Goal: Information Seeking & Learning: Learn about a topic

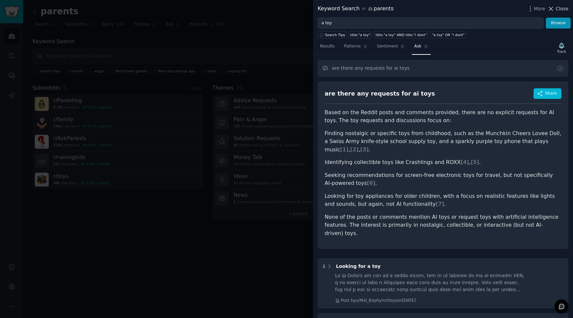
click at [560, 9] on span "Close" at bounding box center [562, 8] width 13 height 7
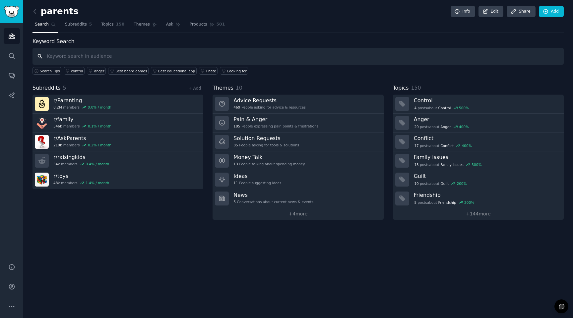
click at [141, 59] on input "text" at bounding box center [297, 56] width 531 height 17
click at [72, 23] on span "Subreddits" at bounding box center [76, 25] width 22 height 6
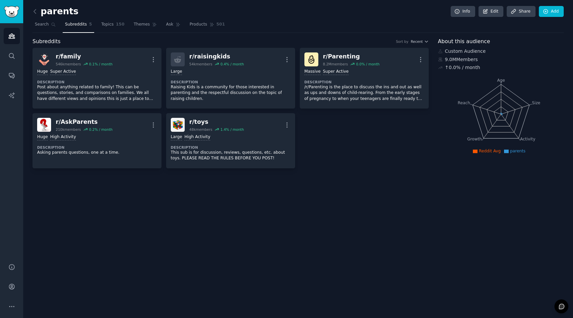
click at [36, 18] on div "parents Info Edit Share Add" at bounding box center [297, 13] width 531 height 14
click at [36, 14] on icon at bounding box center [35, 11] width 7 height 7
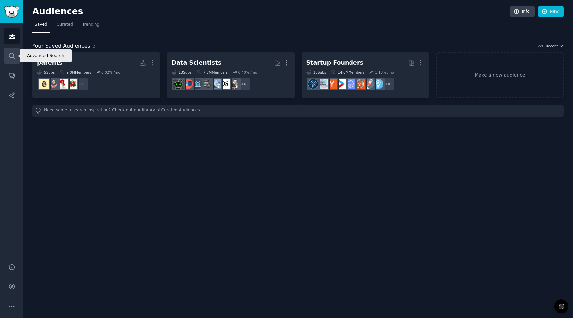
click at [15, 55] on link "Search" at bounding box center [12, 56] width 16 height 16
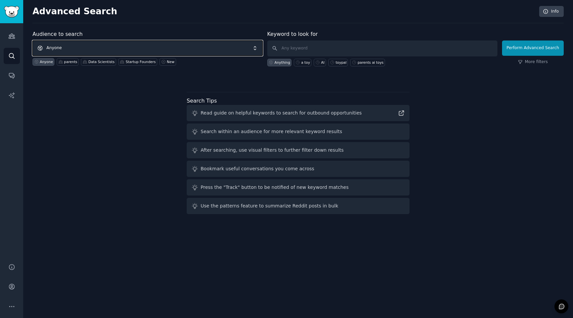
click at [85, 43] on span "Anyone" at bounding box center [147, 47] width 230 height 15
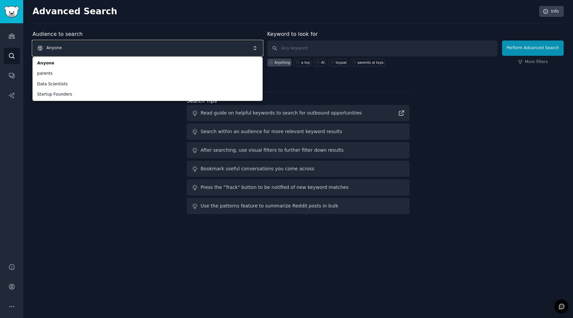
click at [229, 47] on span "Anyone" at bounding box center [147, 47] width 230 height 15
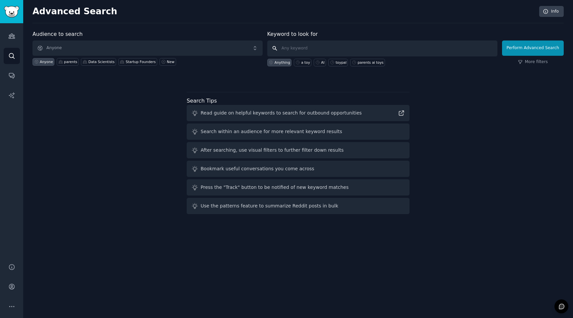
click at [318, 48] on input "text" at bounding box center [382, 48] width 230 height 16
click at [527, 41] on button "Perform Advanced Search" at bounding box center [533, 47] width 62 height 15
click at [319, 41] on input "text" at bounding box center [382, 48] width 230 height 16
type input "sustainable [DEMOGRAPHIC_DATA] clothing"
click at [524, 65] on div "Perform Advanced Search More filters" at bounding box center [533, 49] width 62 height 33
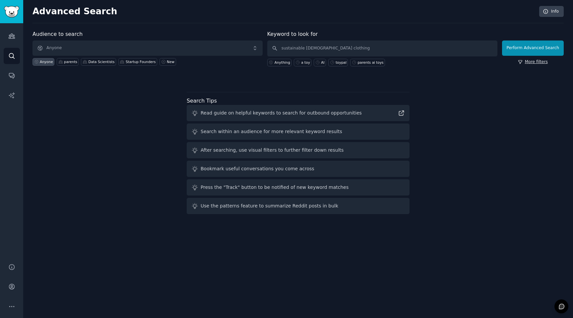
click at [530, 62] on link "More filters" at bounding box center [533, 62] width 30 height 6
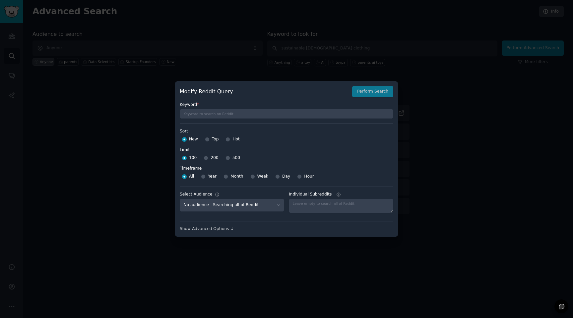
click at [224, 159] on div "100 200 500" at bounding box center [287, 158] width 214 height 11
click at [229, 159] on div "500" at bounding box center [233, 158] width 15 height 11
click at [227, 158] on input "500" at bounding box center [228, 158] width 5 height 5
radio input "true"
click at [209, 178] on span "Year" at bounding box center [212, 176] width 9 height 6
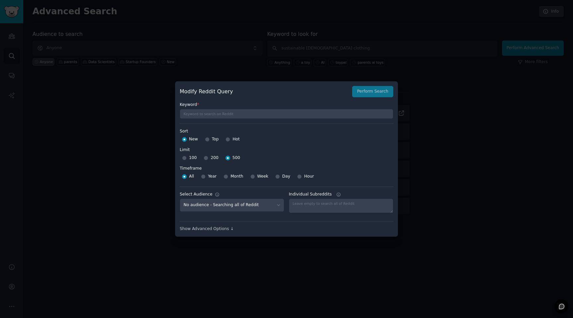
click at [206, 178] on input "Year" at bounding box center [203, 176] width 5 height 5
radio input "true"
click at [190, 180] on div "All" at bounding box center [188, 176] width 12 height 11
click at [190, 178] on span "All" at bounding box center [191, 176] width 5 height 6
click at [187, 178] on input "All" at bounding box center [184, 176] width 5 height 5
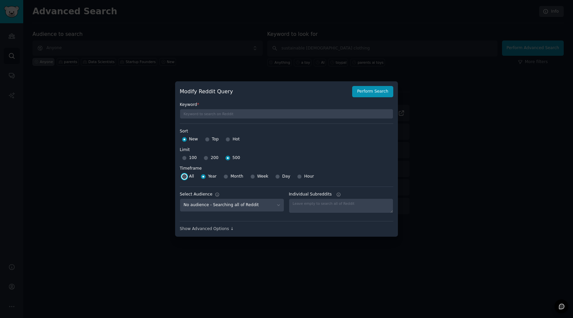
radio input "true"
click at [204, 178] on input "Year" at bounding box center [203, 176] width 5 height 5
radio input "true"
click at [205, 207] on select "No audience - Searching all of Reddit parents - 5 Subreddits Data Scientists - …" at bounding box center [232, 205] width 104 height 14
click at [180, 198] on select "No audience - Searching all of Reddit parents - 5 Subreddits Data Scientists - …" at bounding box center [232, 205] width 104 height 14
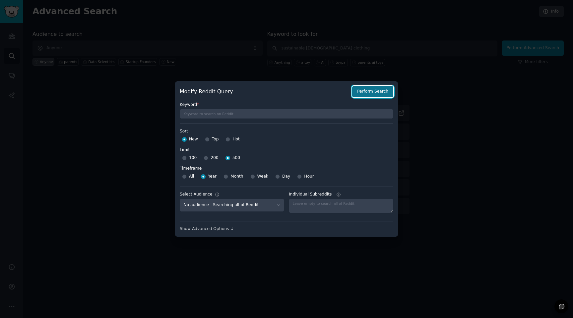
click at [369, 93] on button "Perform Search" at bounding box center [372, 91] width 41 height 11
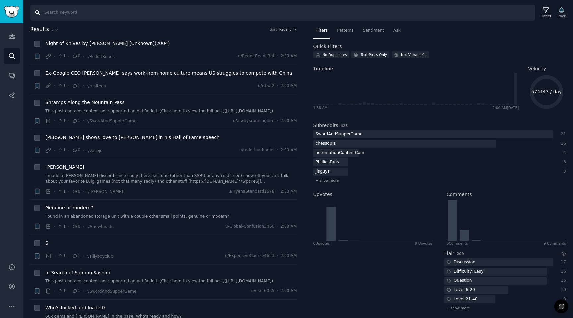
click at [221, 19] on input "Search" at bounding box center [282, 13] width 505 height 16
type input "h"
type input "[DEMOGRAPHIC_DATA] clothing"
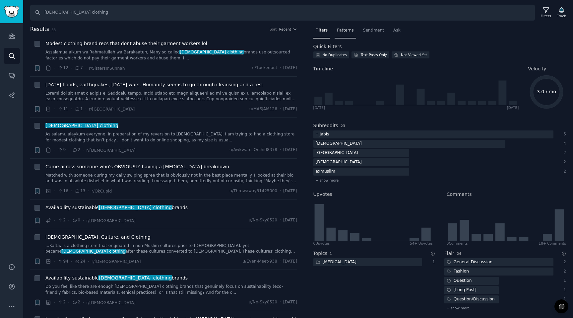
click at [344, 32] on span "Patterns" at bounding box center [345, 31] width 17 height 6
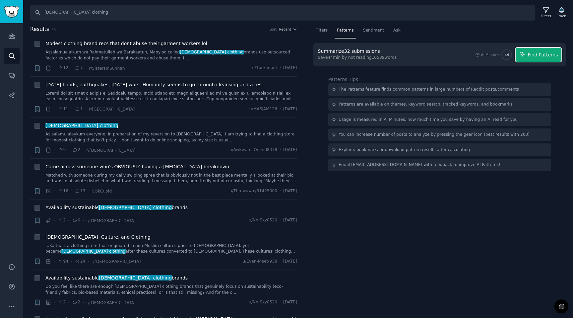
click at [526, 57] on button "Find Patterns" at bounding box center [539, 55] width 46 height 14
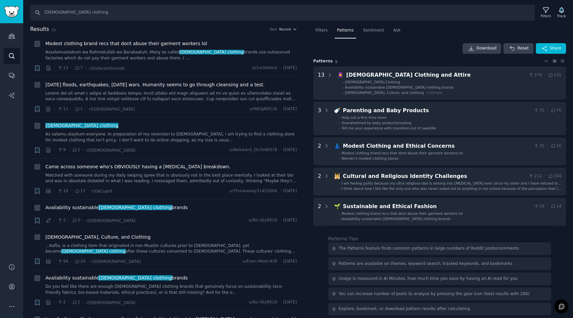
drag, startPoint x: 286, startPoint y: 28, endPoint x: 342, endPoint y: 44, distance: 58.4
click at [343, 44] on div "Results 33 Sort Recent + Modest clothing brand recs that dont abuse their garme…" at bounding box center [298, 171] width 550 height 293
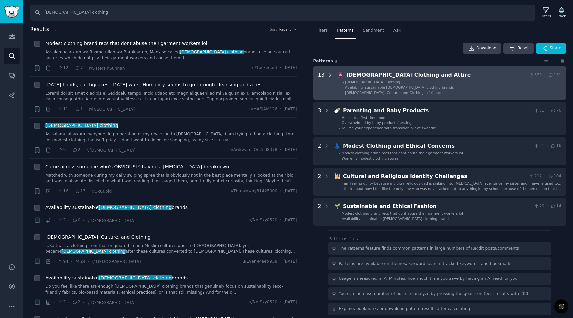
click at [329, 78] on icon at bounding box center [330, 75] width 6 height 6
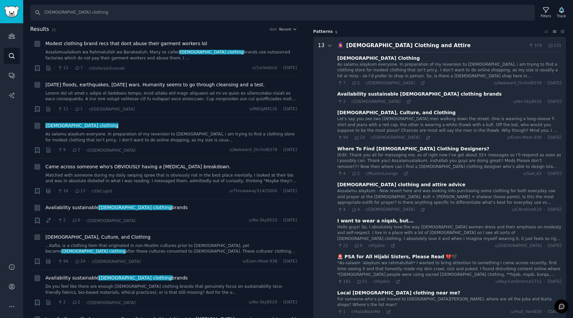
scroll to position [41, 0]
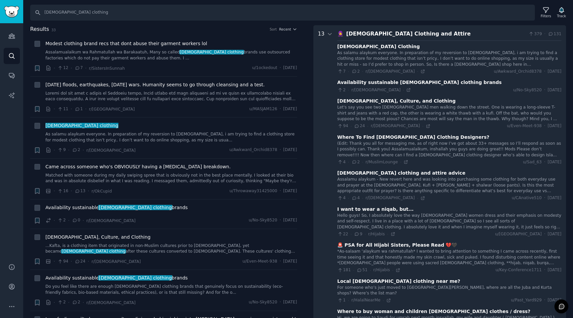
click at [350, 81] on div "Availability sustainable [DEMOGRAPHIC_DATA] clothing brands" at bounding box center [419, 82] width 164 height 7
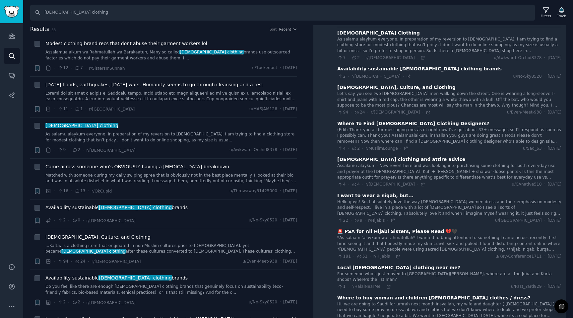
scroll to position [0, 0]
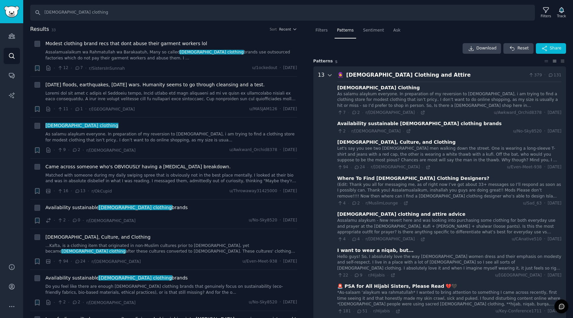
click at [329, 74] on icon at bounding box center [330, 75] width 6 height 6
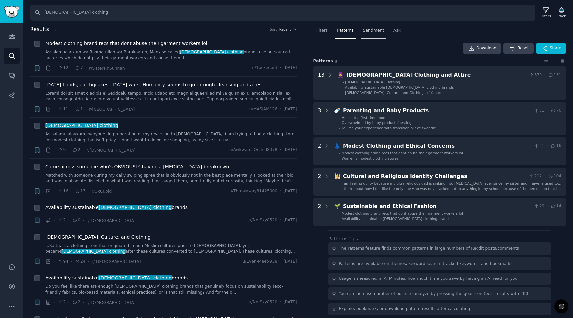
click at [368, 35] on div "Sentiment" at bounding box center [374, 32] width 26 height 14
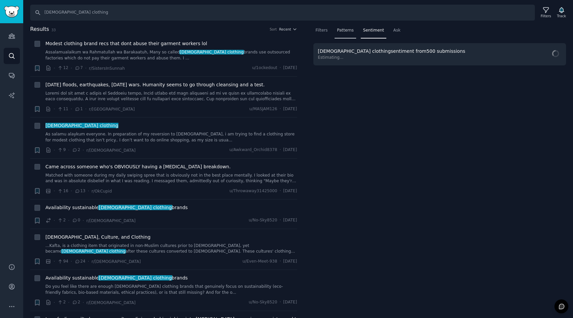
click at [348, 34] on div "Patterns" at bounding box center [345, 32] width 21 height 14
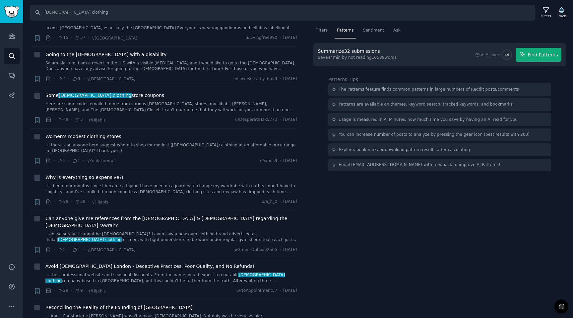
scroll to position [1083, 0]
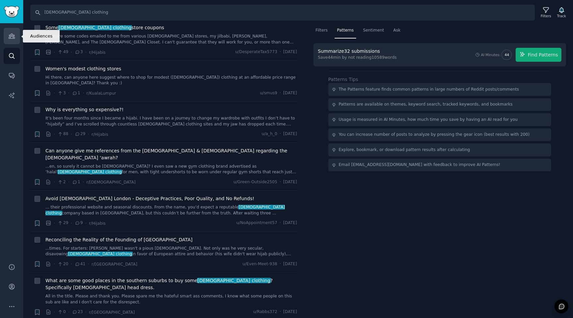
click at [8, 36] on link "Audiences" at bounding box center [12, 36] width 16 height 16
